Goal: Contribute content: Add original content to the website for others to see

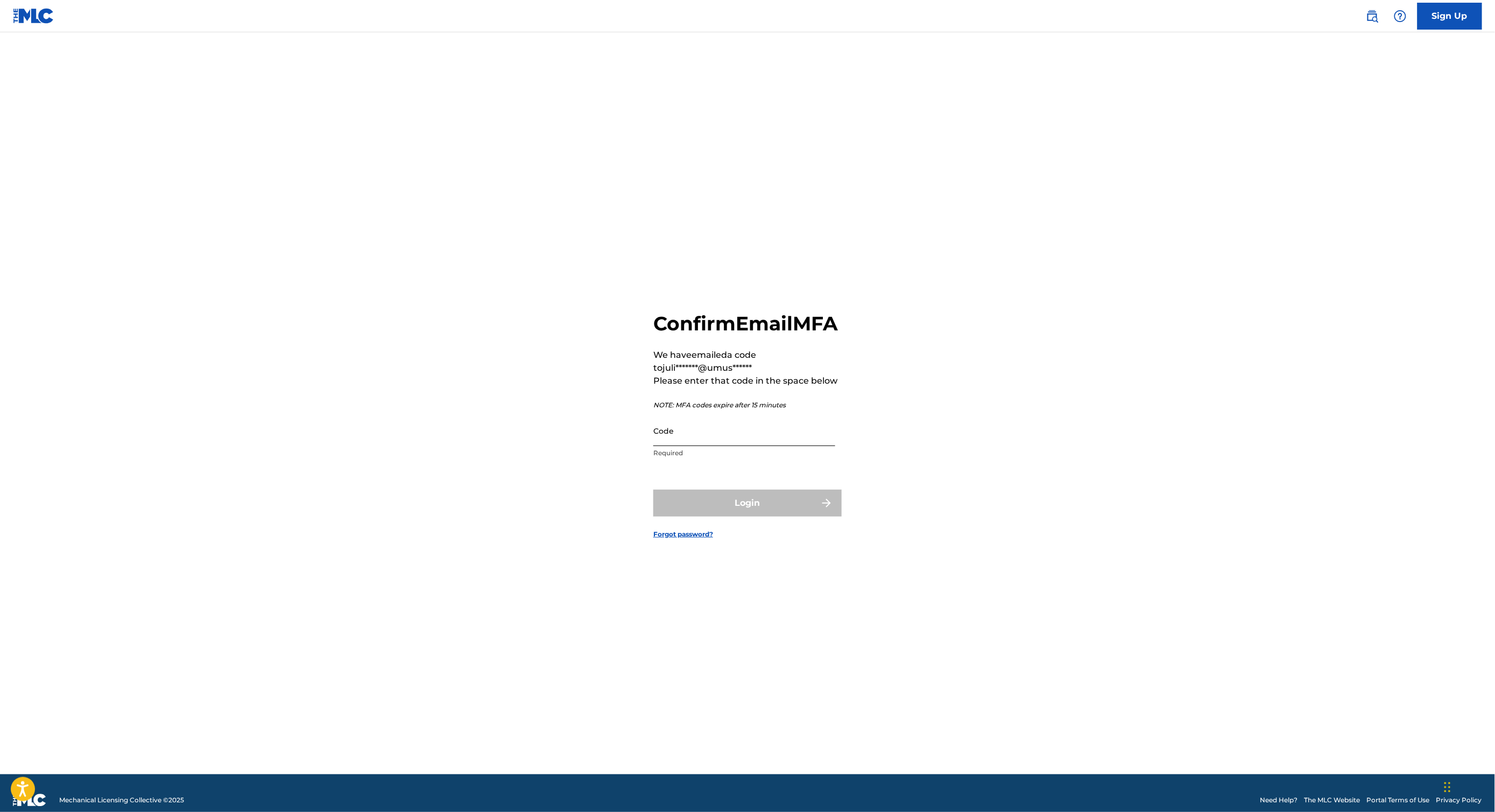
click at [720, 443] on input "Code" at bounding box center [744, 431] width 182 height 31
click at [762, 446] on input "Code" at bounding box center [744, 431] width 182 height 31
paste input "621698"
type input "621698"
click at [760, 515] on button "Login" at bounding box center [747, 503] width 188 height 27
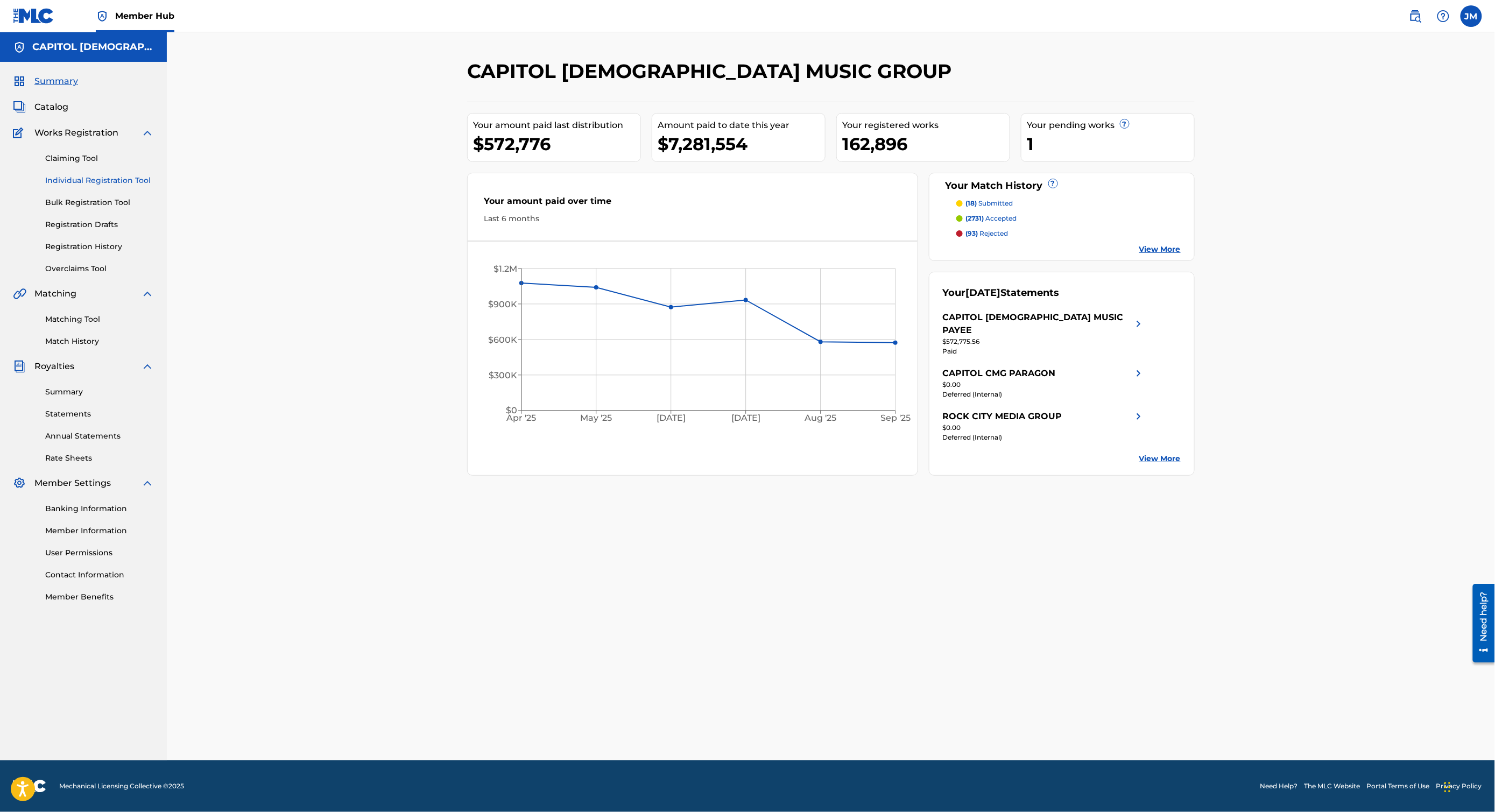
click at [118, 185] on link "Individual Registration Tool" at bounding box center [99, 181] width 109 height 12
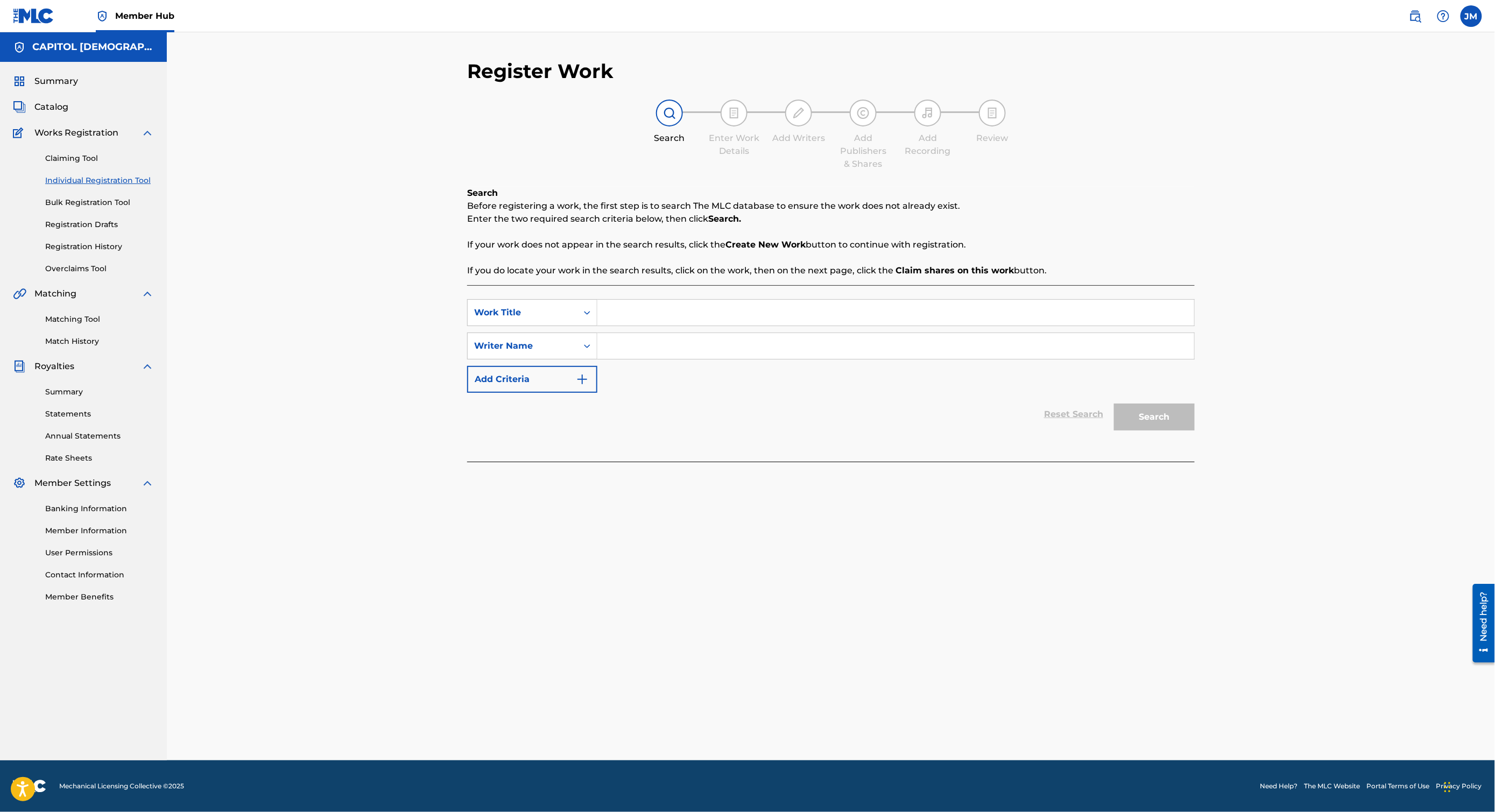
click at [608, 325] on input "Search Form" at bounding box center [896, 313] width 597 height 26
paste input "30 Minutes of Acoustic Worship Songs | [PERSON_NAME]"
drag, startPoint x: 863, startPoint y: 319, endPoint x: 872, endPoint y: 315, distance: 9.8
click at [865, 319] on input "30 Minutes of Acoustic Worship Songs | [PERSON_NAME]" at bounding box center [896, 313] width 597 height 26
drag, startPoint x: 872, startPoint y: 315, endPoint x: 773, endPoint y: 312, distance: 99.0
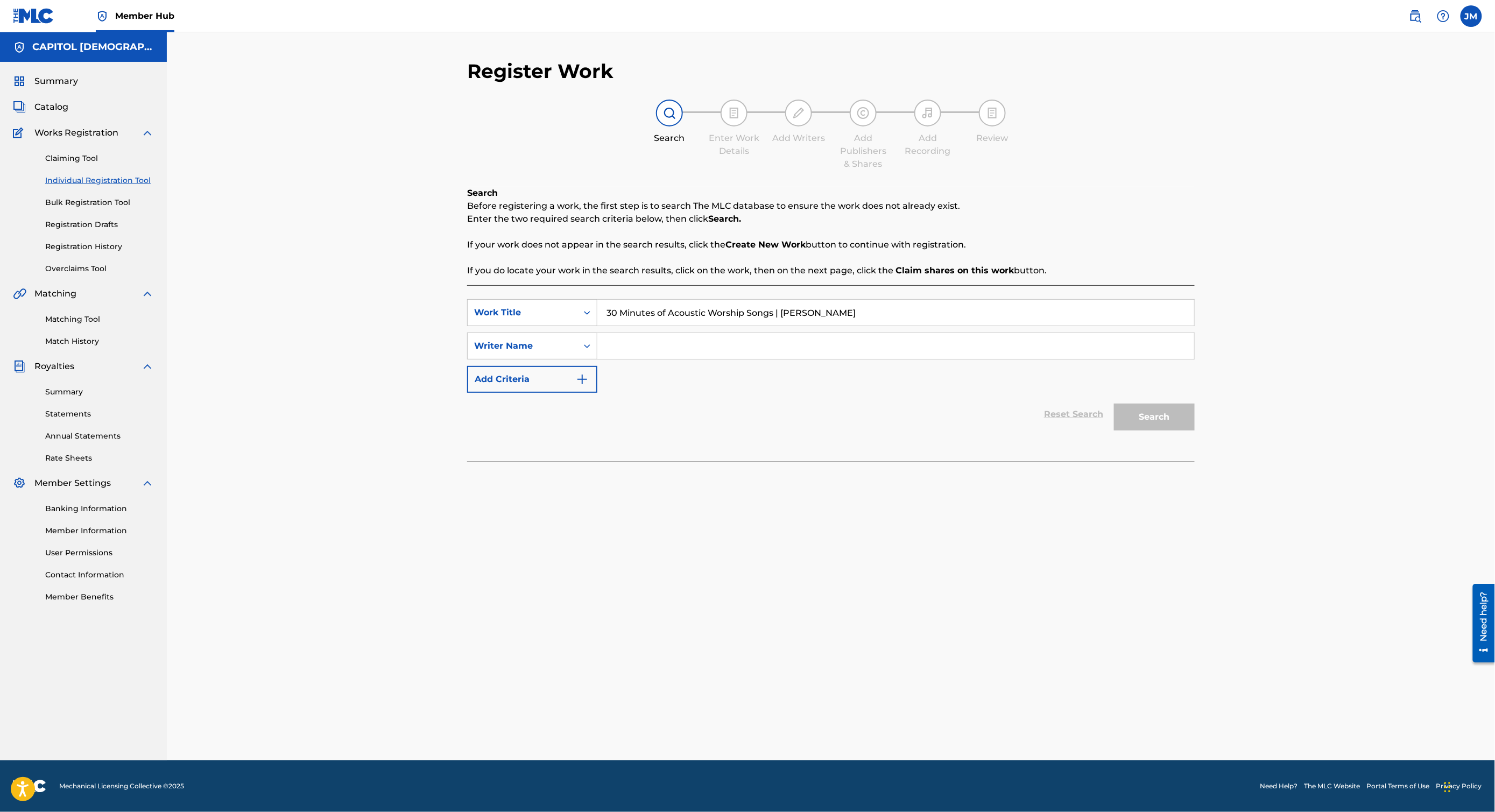
click at [773, 312] on input "30 Minutes of Acoustic Worship Songs | [PERSON_NAME]" at bounding box center [896, 313] width 597 height 26
type input "30 Minutes of Acoustic Worship Songs"
click at [759, 344] on input "Search Form" at bounding box center [896, 346] width 597 height 26
type input "[PERSON_NAME]"
click at [1114, 403] on button "Search" at bounding box center [1154, 417] width 81 height 27
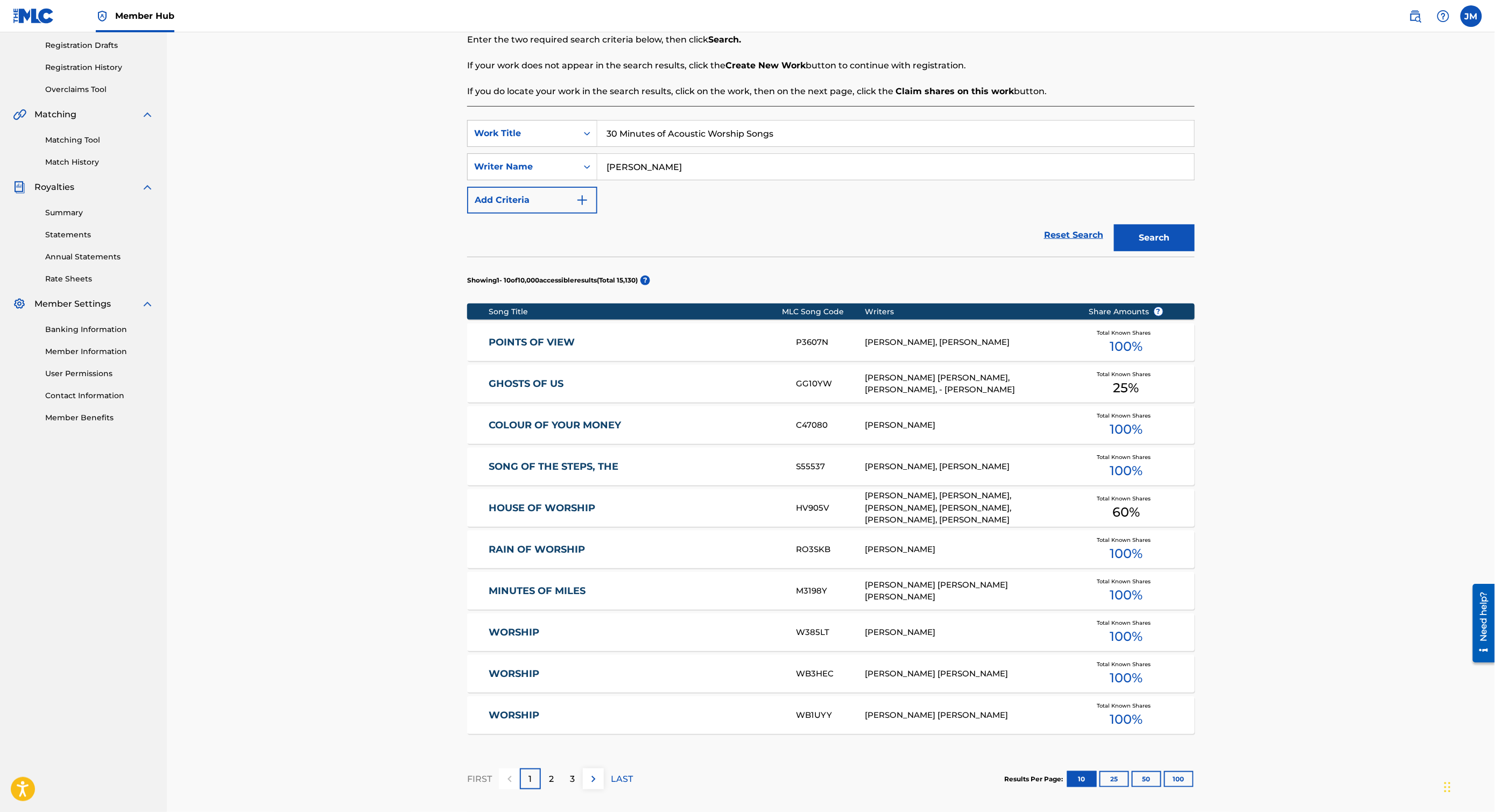
scroll to position [75, 0]
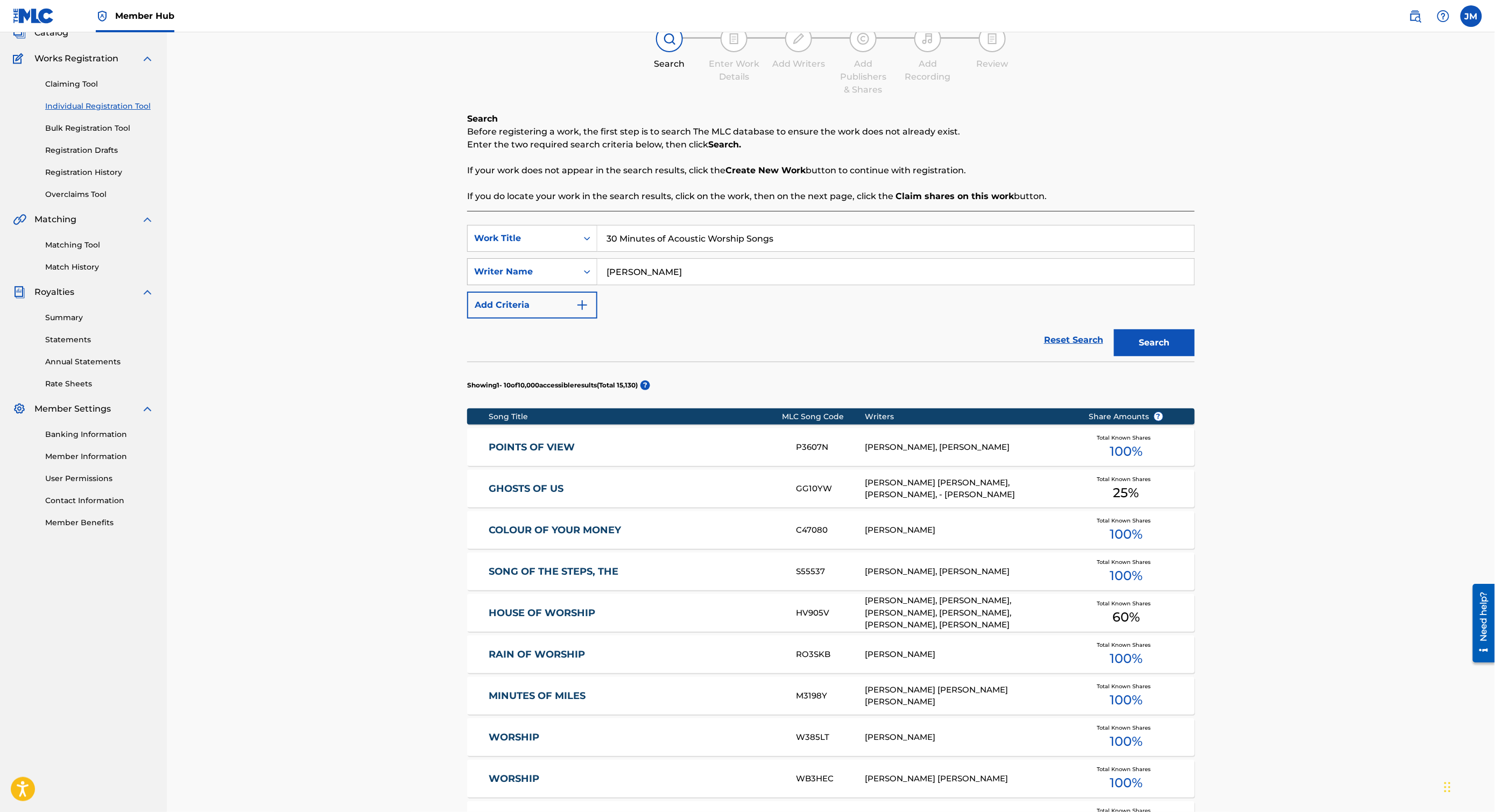
drag, startPoint x: 684, startPoint y: 270, endPoint x: 592, endPoint y: 272, distance: 92.0
click at [592, 272] on div "SearchWithCriteria2551a37b-7217-49fb-a5d1-e1992a0b878c Writer Name [PERSON_NAME]" at bounding box center [831, 272] width 728 height 27
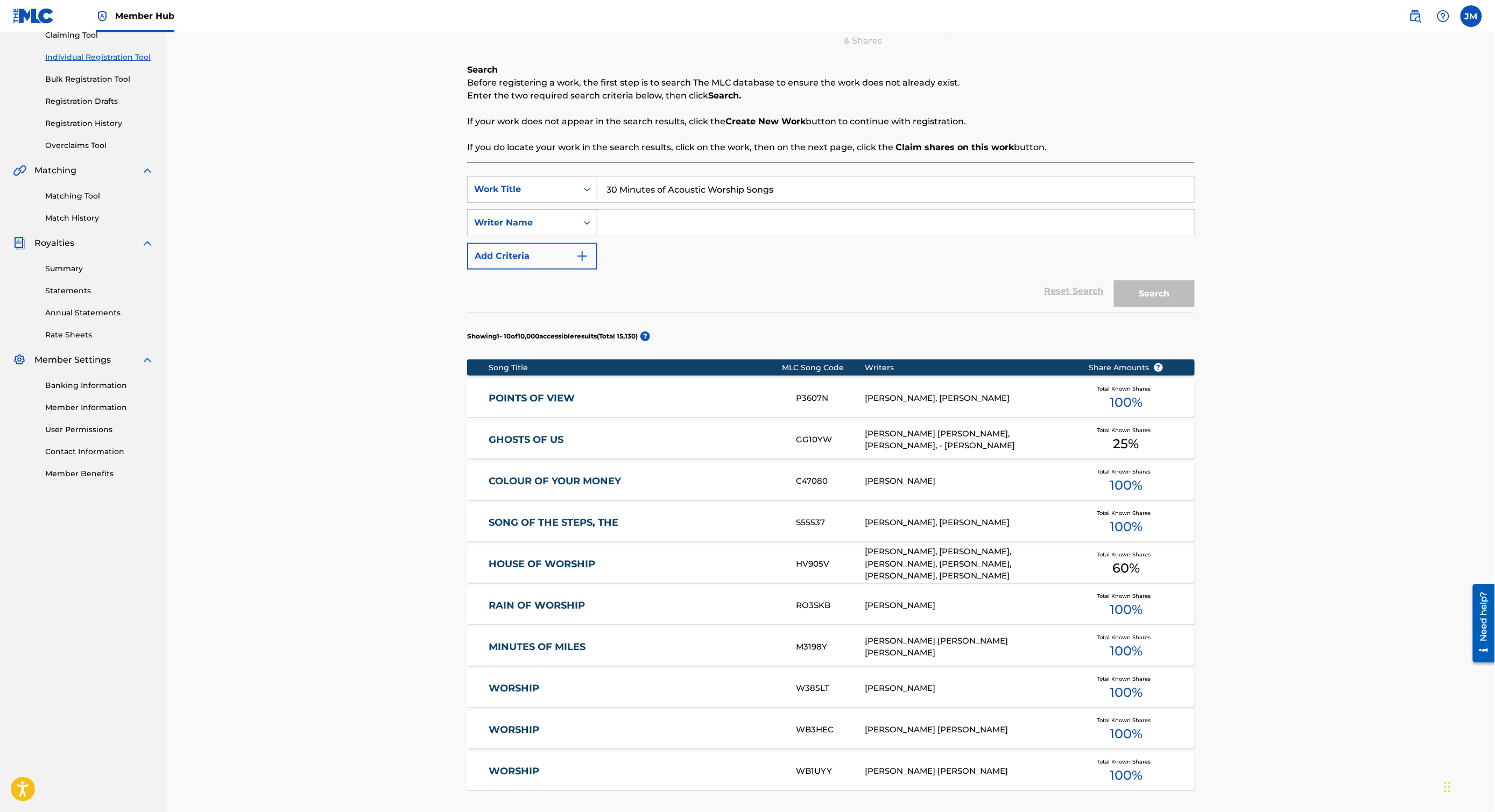
scroll to position [146, 0]
